Goal: Task Accomplishment & Management: Manage account settings

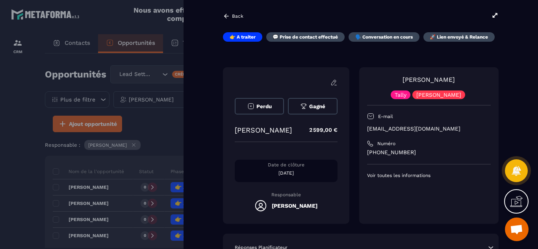
click at [21, 150] on div at bounding box center [269, 124] width 538 height 249
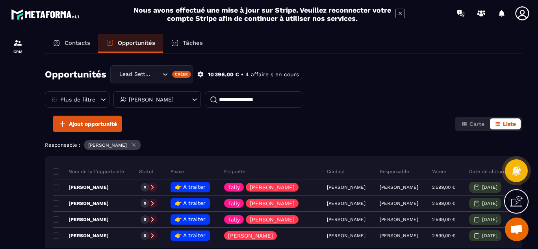
click at [17, 145] on div at bounding box center [17, 149] width 35 height 246
click at [22, 182] on div at bounding box center [17, 149] width 35 height 246
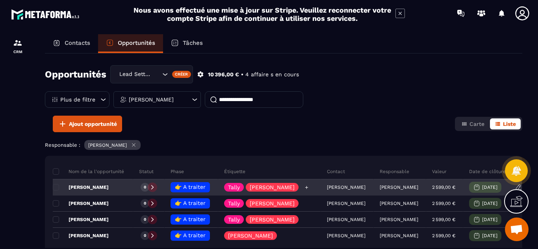
click at [304, 188] on icon at bounding box center [306, 187] width 5 height 5
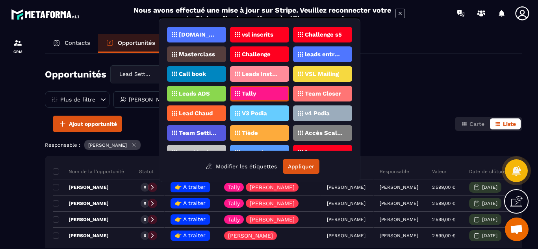
click at [293, 47] on div "[DOMAIN_NAME] vsl inscrits Challenge s5 Masterclass Challenge leads entrants vs…" at bounding box center [259, 89] width 185 height 125
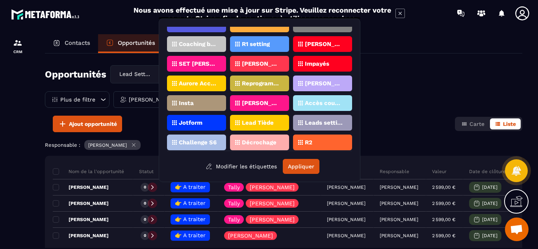
scroll to position [326, 0]
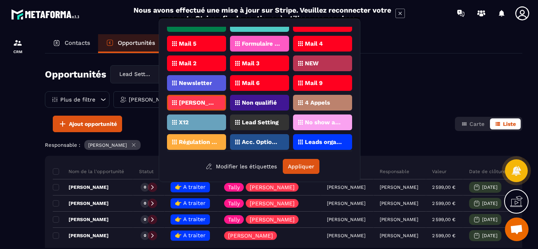
click at [30, 179] on div at bounding box center [17, 149] width 35 height 246
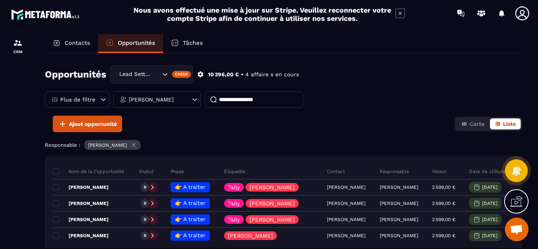
click at [137, 145] on icon at bounding box center [134, 145] width 6 height 6
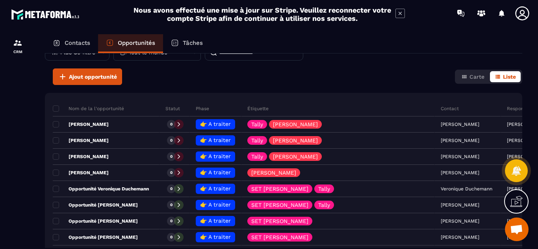
scroll to position [32, 0]
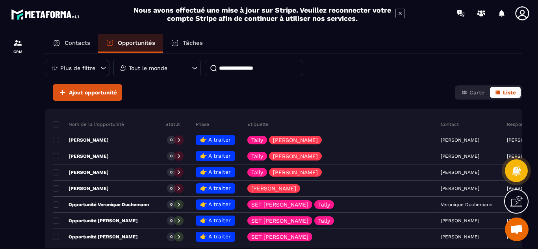
click at [189, 69] on div "Tout le monde" at bounding box center [156, 68] width 87 height 17
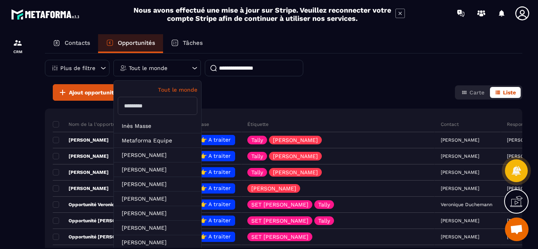
click at [145, 110] on input "text" at bounding box center [158, 106] width 80 height 18
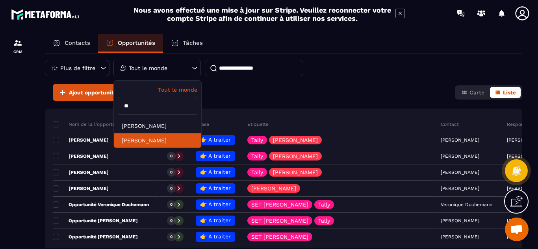
type input "**"
click at [145, 141] on li "[PERSON_NAME]" at bounding box center [157, 141] width 87 height 15
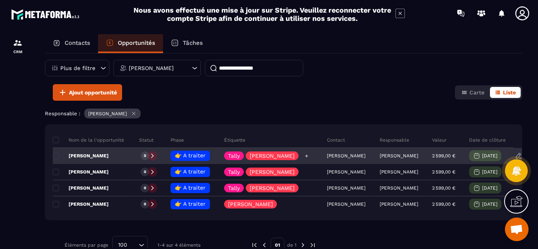
click at [304, 157] on icon at bounding box center [306, 156] width 5 height 5
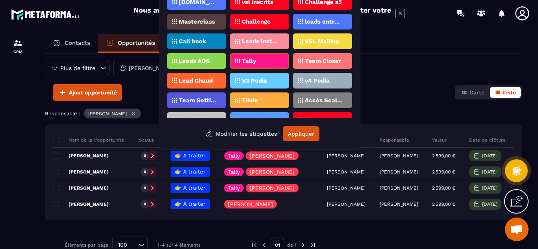
click at [252, 101] on p "Tiède" at bounding box center [250, 101] width 16 height 6
click at [274, 93] on div "Tiède" at bounding box center [259, 101] width 59 height 16
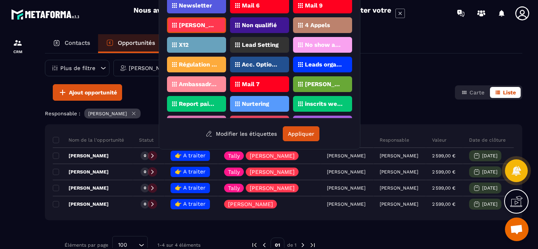
scroll to position [365, 0]
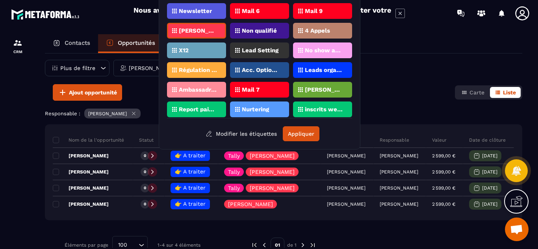
click at [256, 49] on p "Lead Setting" at bounding box center [260, 51] width 37 height 6
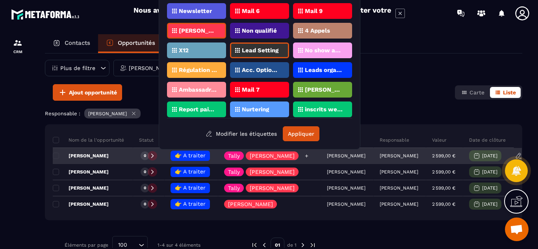
click at [305, 155] on icon at bounding box center [306, 155] width 3 height 3
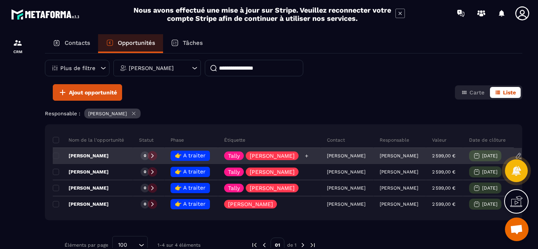
click at [305, 155] on icon at bounding box center [306, 155] width 3 height 3
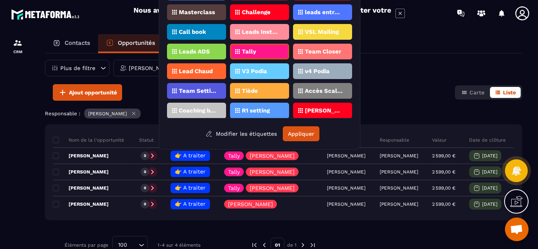
scroll to position [15, 0]
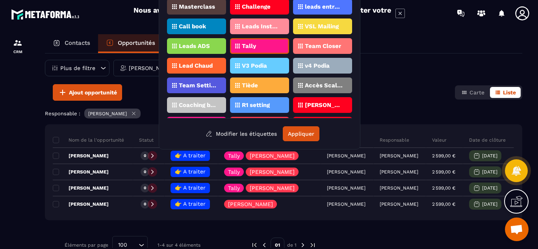
click at [328, 7] on p "leads entrants vsl" at bounding box center [324, 7] width 38 height 6
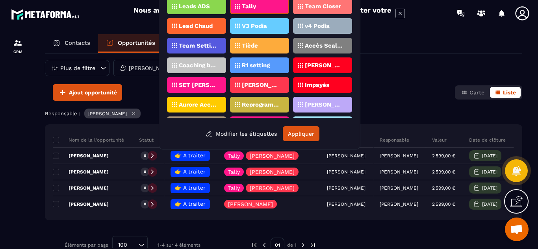
scroll to position [56, 0]
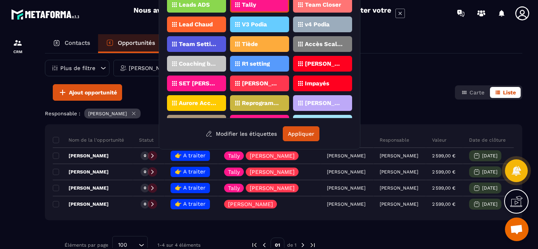
click at [271, 44] on div "Tiède" at bounding box center [259, 44] width 59 height 16
click at [303, 135] on button "Appliquer" at bounding box center [301, 133] width 37 height 15
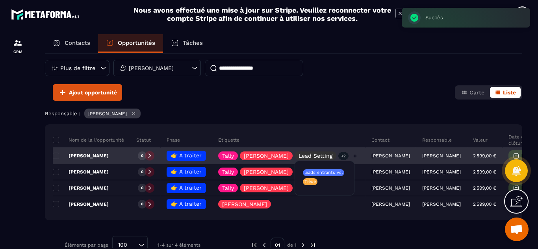
click at [339, 156] on p "+2" at bounding box center [344, 156] width 10 height 8
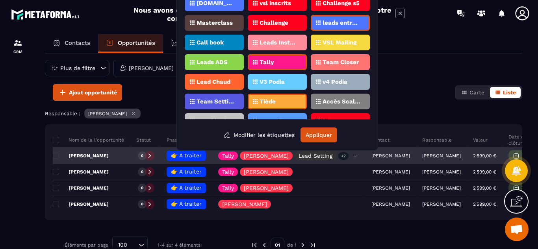
click at [339, 156] on p "+2" at bounding box center [344, 156] width 10 height 8
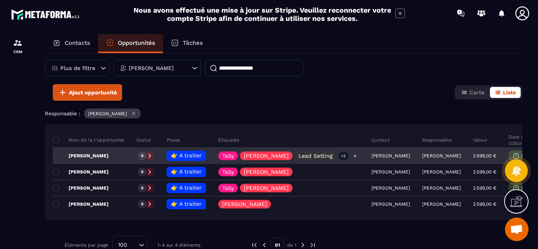
click at [339, 156] on p "+2" at bounding box center [344, 156] width 10 height 8
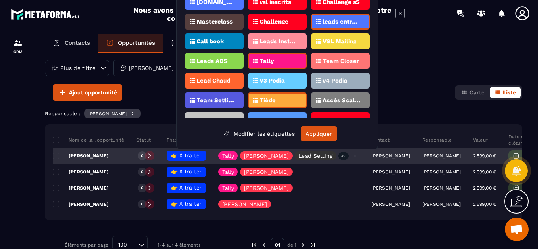
click at [307, 156] on p "Lead Setting" at bounding box center [316, 156] width 34 height 6
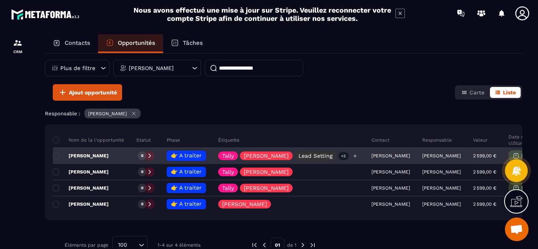
click at [299, 156] on p "Lead Setting" at bounding box center [316, 156] width 34 height 6
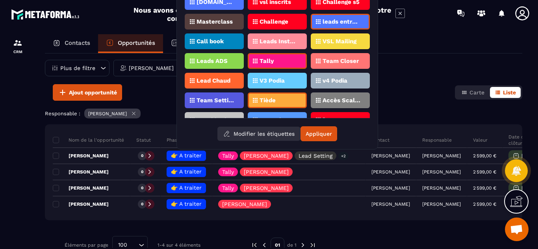
click at [277, 132] on button "Modifier les étiquettes" at bounding box center [259, 134] width 83 height 14
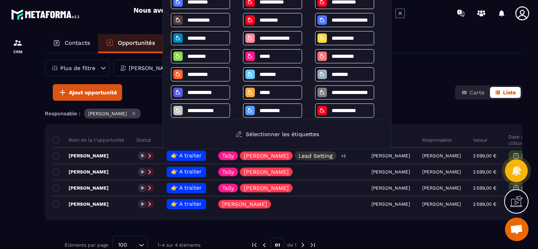
scroll to position [109, 0]
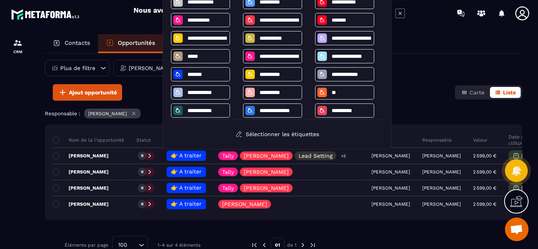
click at [398, 13] on icon at bounding box center [400, 13] width 9 height 9
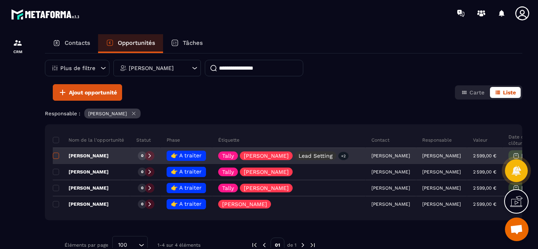
click at [57, 155] on span at bounding box center [56, 156] width 6 height 6
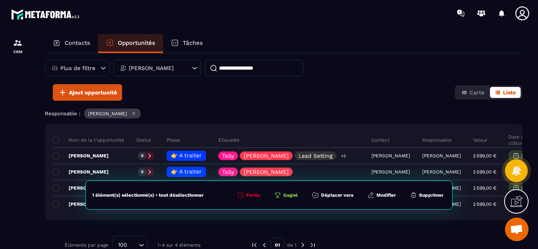
click at [378, 195] on button "Modifier" at bounding box center [381, 196] width 33 height 8
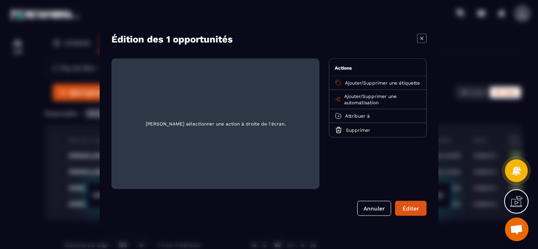
click at [374, 82] on span "Supprimer une étiquette" at bounding box center [391, 83] width 57 height 6
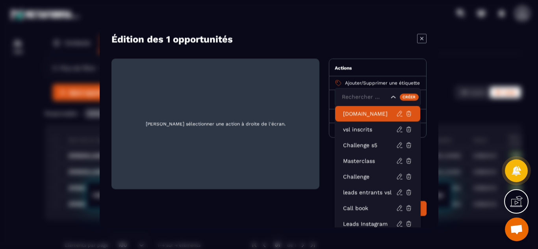
click at [380, 41] on div "Édition des 1 opportunités" at bounding box center [269, 38] width 315 height 11
click at [420, 38] on icon "Modal window" at bounding box center [421, 37] width 9 height 9
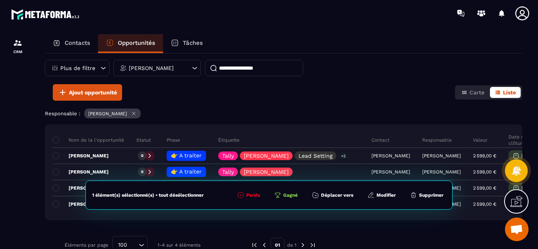
click at [22, 191] on div at bounding box center [17, 149] width 35 height 246
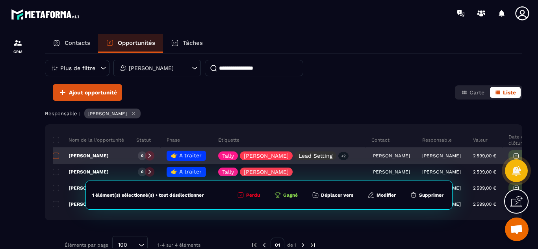
click at [56, 155] on span at bounding box center [56, 156] width 6 height 6
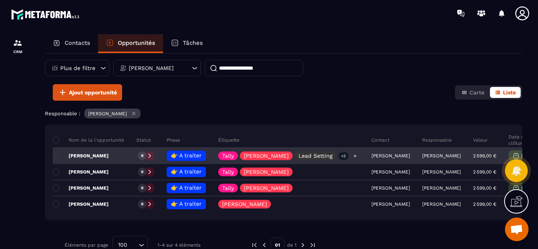
click at [353, 155] on icon at bounding box center [355, 156] width 5 height 5
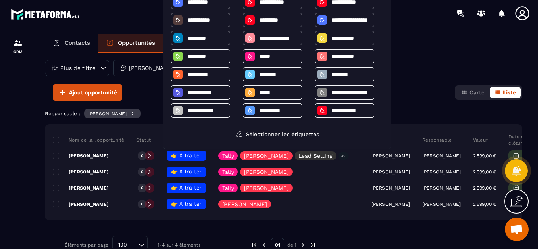
click at [432, 75] on div "Opportunités Lead Setting Créer 10 396,00 € • 4 affaire s en cours Plus de filt…" at bounding box center [284, 59] width 478 height 50
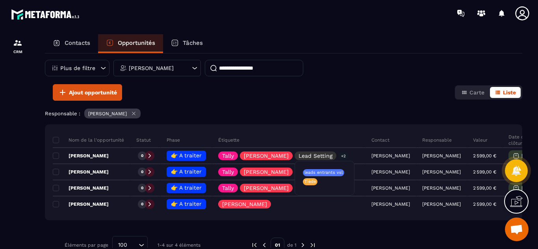
click at [318, 172] on body "CRM Contacts Opportunités Tâches Opportunités Lead Setting Créer 10 396,00 € • …" at bounding box center [269, 124] width 538 height 249
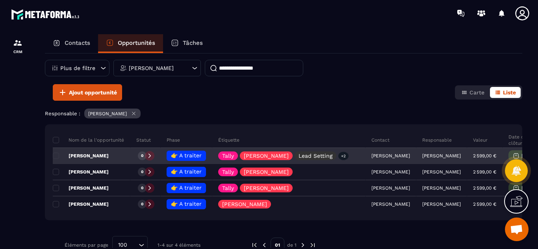
click at [148, 155] on icon at bounding box center [150, 156] width 6 height 6
